Goal: Entertainment & Leisure: Consume media (video, audio)

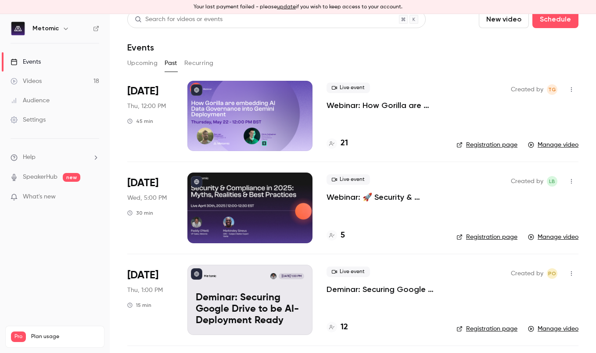
scroll to position [11, 0]
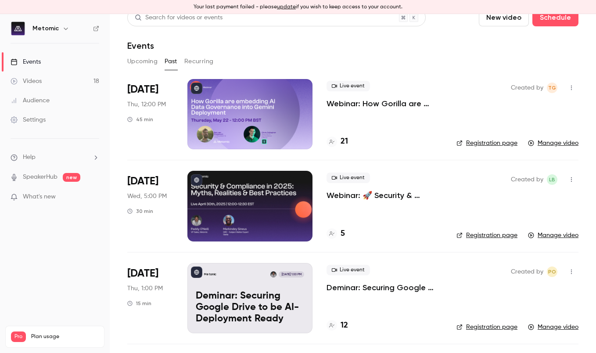
click at [346, 199] on p "Webinar: 🚀 Security & Compliance in [DATE]: Myths, Realities & Best Practices 🚀" at bounding box center [385, 195] width 116 height 11
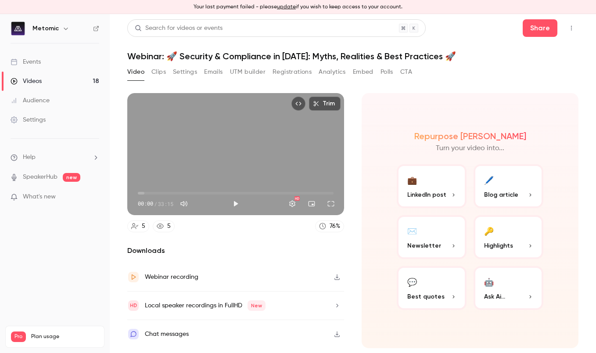
click at [341, 278] on button "button" at bounding box center [337, 277] width 14 height 14
click at [234, 205] on button "Play" at bounding box center [236, 204] width 18 height 18
type input "****"
click at [234, 206] on button "Pause" at bounding box center [236, 204] width 18 height 18
click at [337, 72] on button "Analytics" at bounding box center [332, 72] width 27 height 14
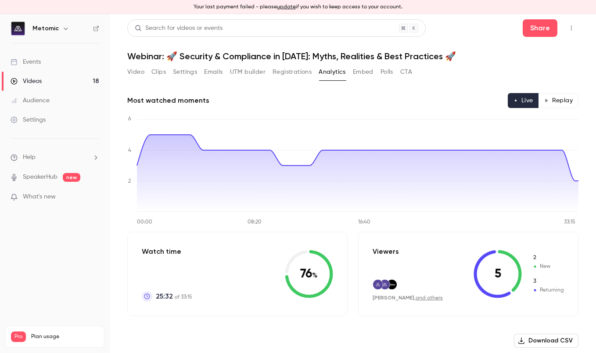
click at [137, 76] on button "Video" at bounding box center [135, 72] width 17 height 14
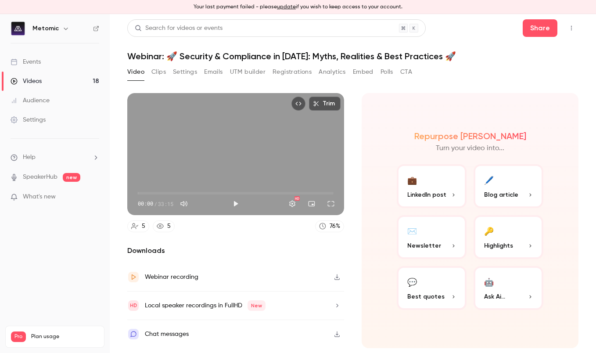
click at [158, 73] on button "Clips" at bounding box center [159, 72] width 14 height 14
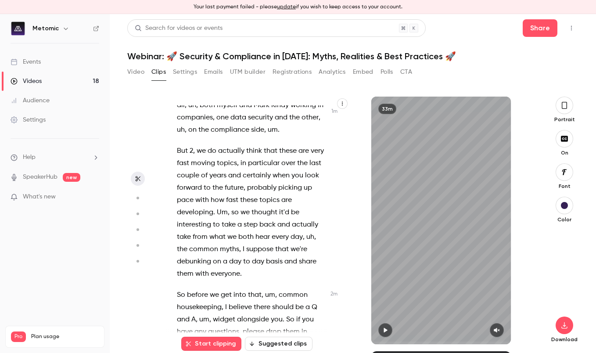
scroll to position [507, 0]
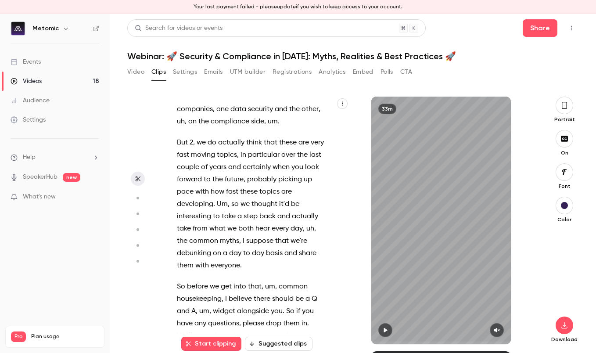
click at [386, 328] on icon "button" at bounding box center [385, 330] width 7 height 6
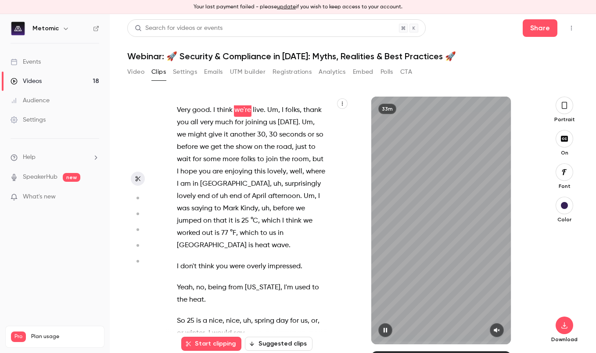
scroll to position [0, 0]
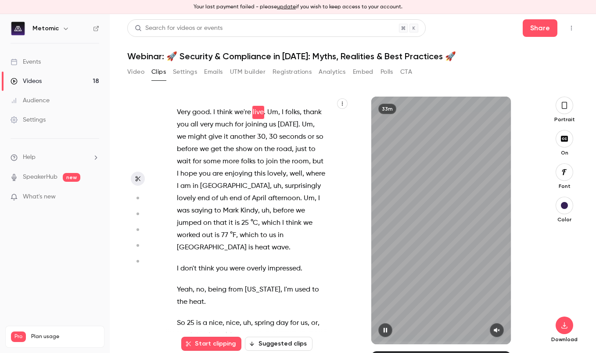
click at [499, 329] on icon "button" at bounding box center [497, 330] width 7 height 6
click at [386, 330] on icon "button" at bounding box center [386, 330] width 4 height 5
type input "***"
